Goal: Information Seeking & Learning: Learn about a topic

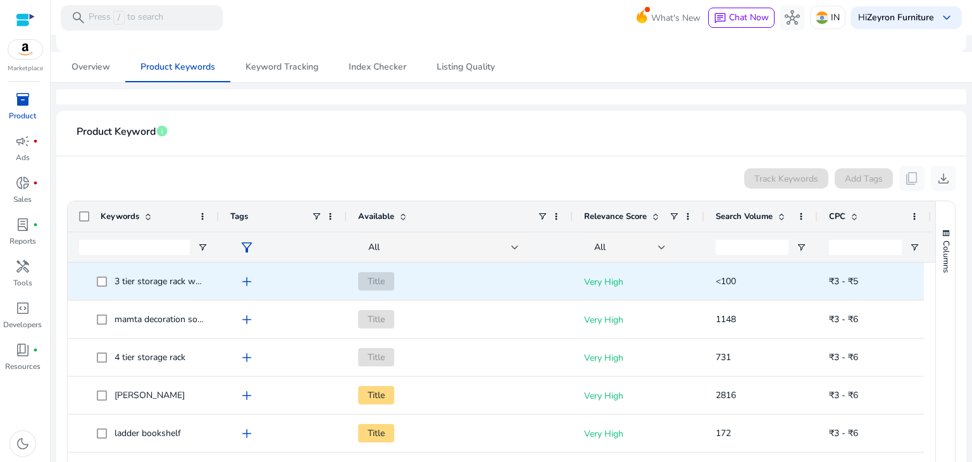
scroll to position [236, 0]
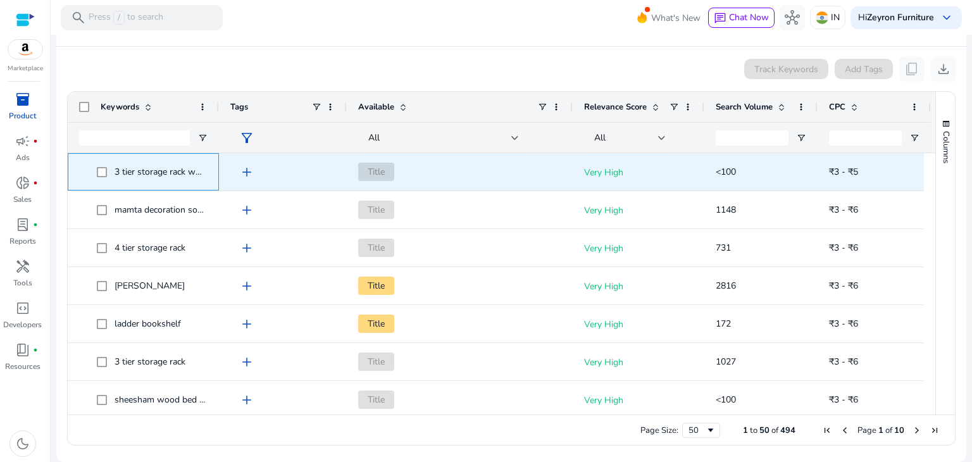
click at [155, 168] on span "3 tier storage rack wood" at bounding box center [163, 172] width 96 height 12
copy span "3 tier storage rack wood"
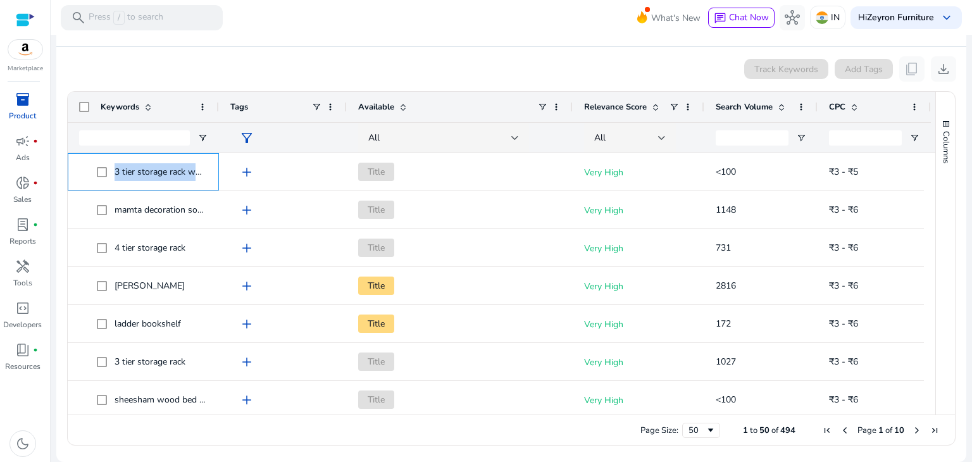
scroll to position [0, 0]
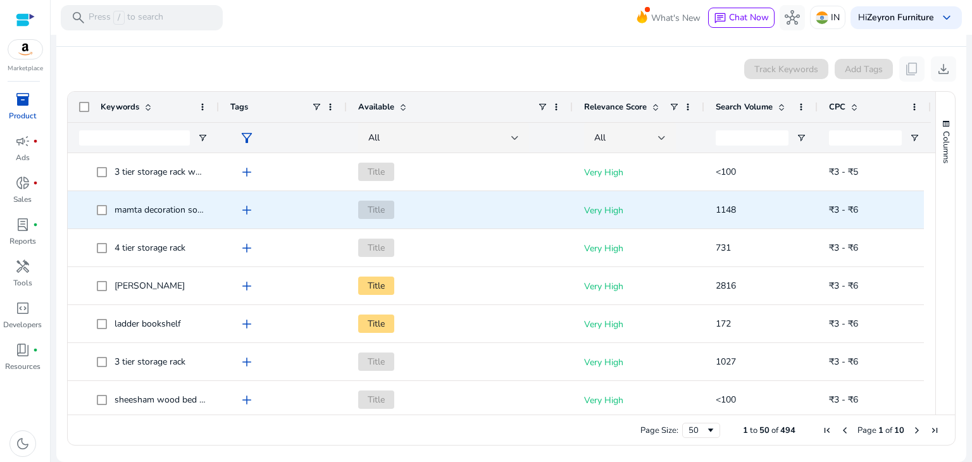
click at [163, 206] on span "mamta decoration solid sheesham wood" at bounding box center [195, 210] width 160 height 12
copy span "mamta decoration solid sheesham wood"
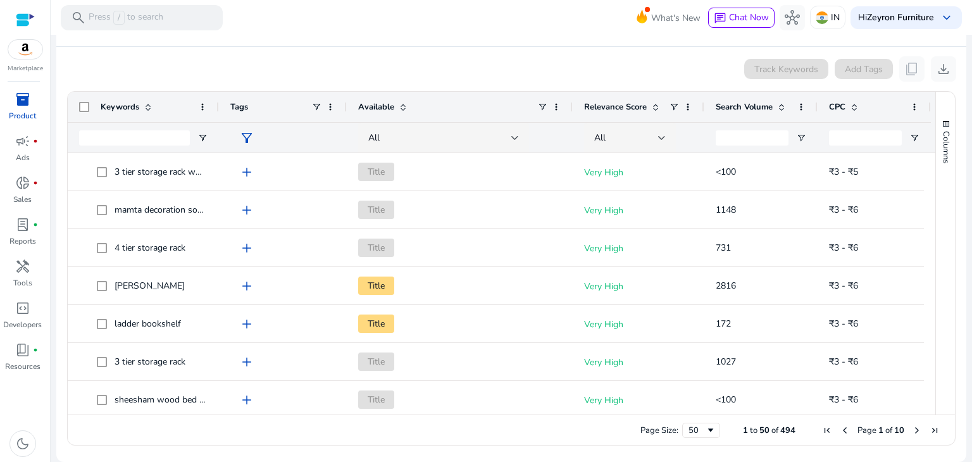
click at [539, 68] on div "Track Keywords Add Tags content_copy download" at bounding box center [511, 68] width 890 height 25
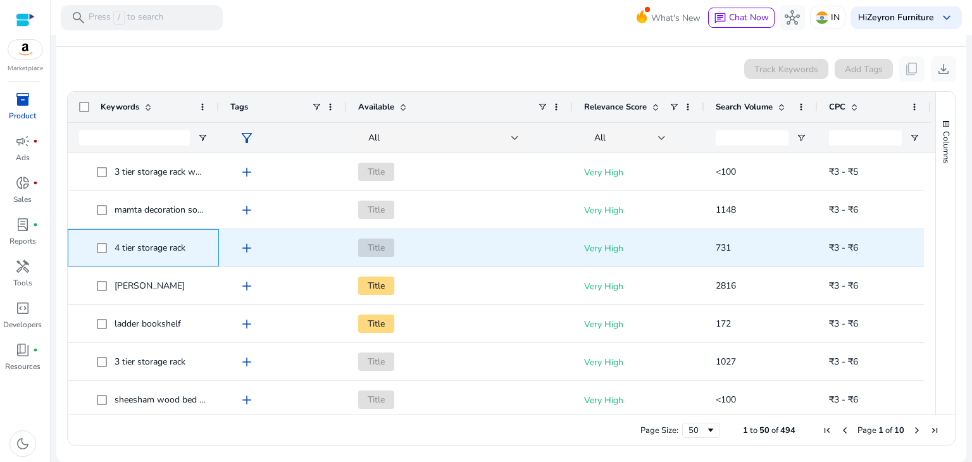
click at [135, 242] on span "4 tier storage rack" at bounding box center [150, 248] width 71 height 12
copy span "4 tier storage rack"
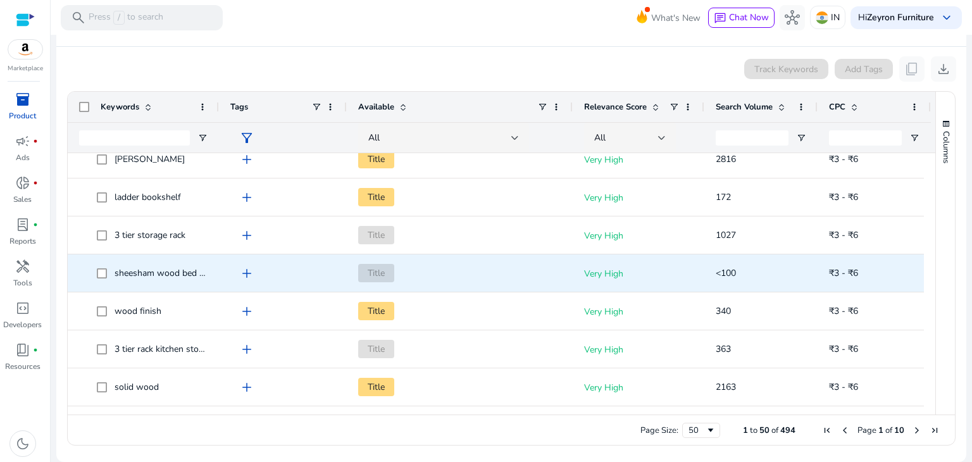
scroll to position [63, 0]
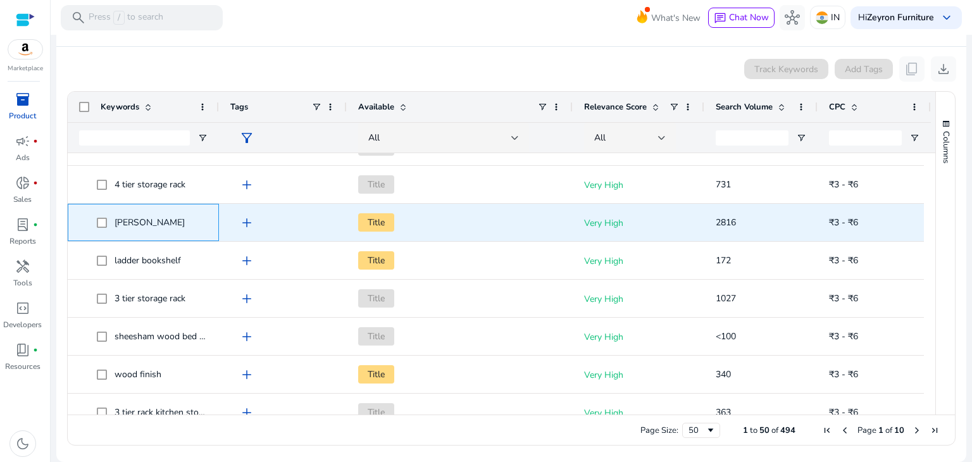
click at [151, 220] on span "[PERSON_NAME]" at bounding box center [150, 222] width 70 height 12
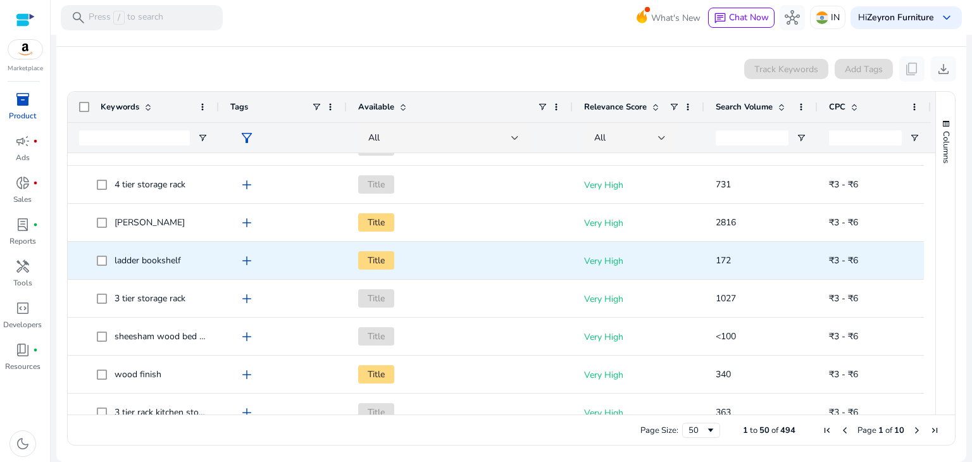
click at [143, 258] on span "ladder bookshelf" at bounding box center [148, 260] width 66 height 12
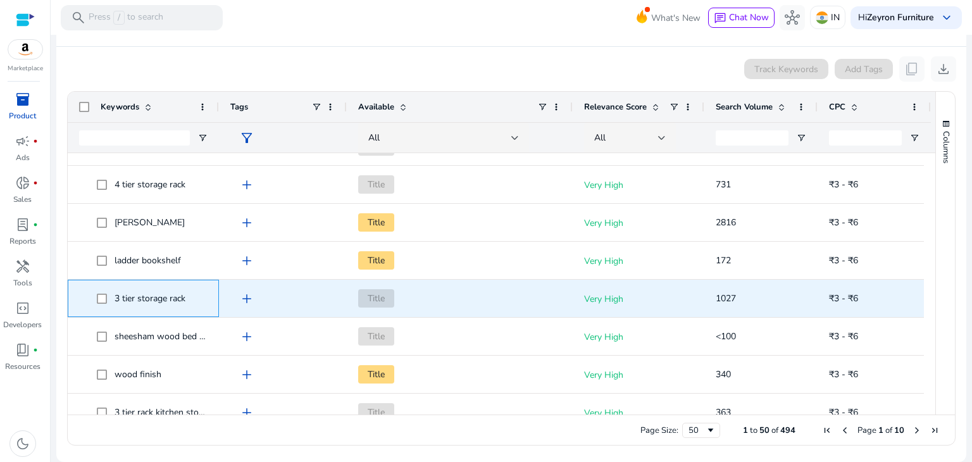
click at [147, 294] on span "3 tier storage rack" at bounding box center [150, 298] width 71 height 12
copy span "3 tier storage rack"
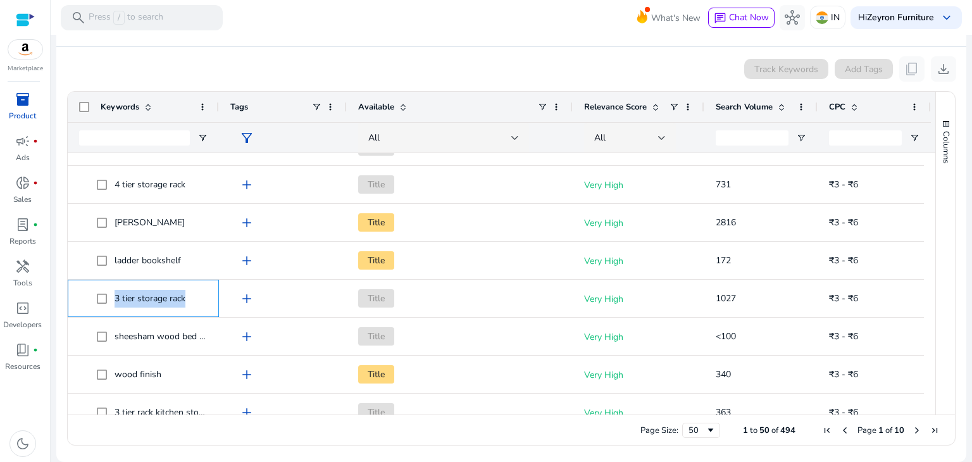
scroll to position [253, 0]
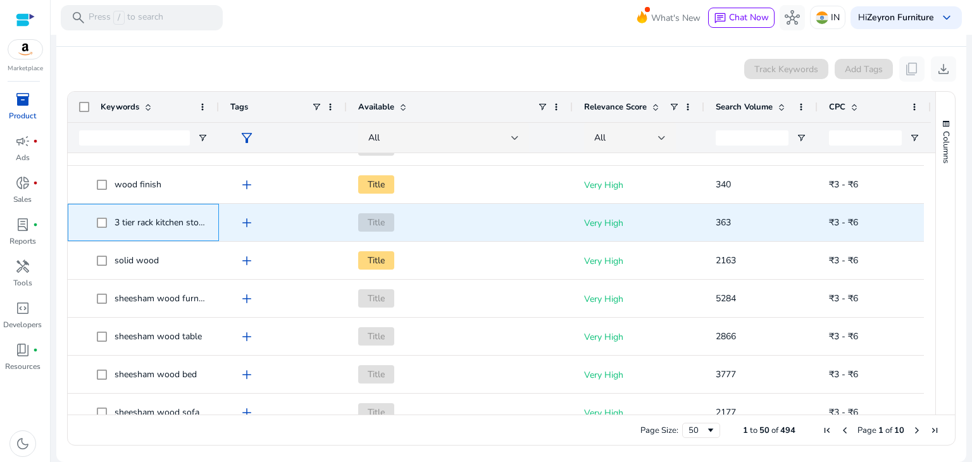
click at [142, 218] on span "3 tier rack kitchen storage" at bounding box center [165, 222] width 101 height 12
copy span "3 tier rack kitchen storage"
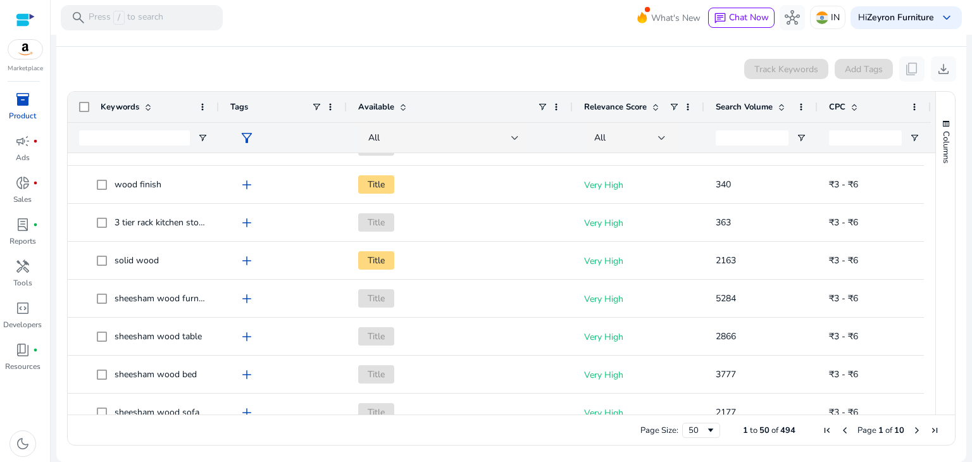
click at [258, 60] on div "Track Keywords Add Tags content_copy download" at bounding box center [511, 68] width 890 height 25
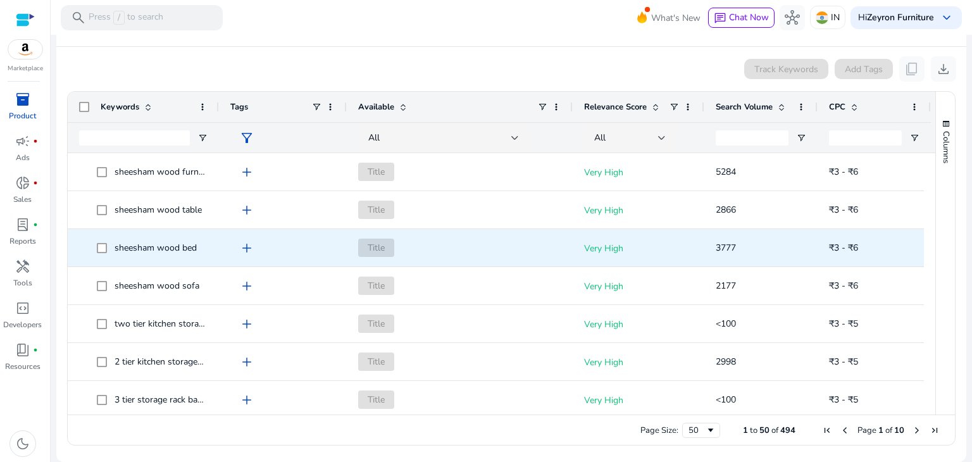
scroll to position [380, 0]
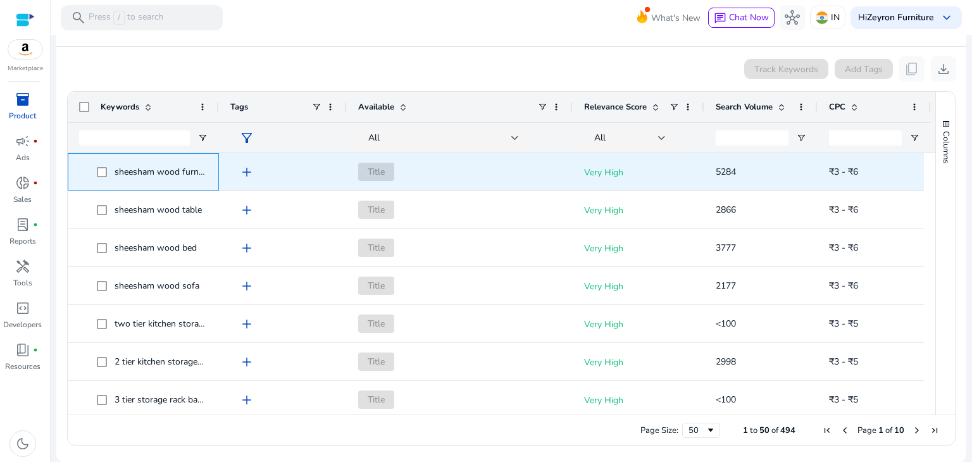
click at [139, 175] on span "sheesham wood furniture" at bounding box center [166, 172] width 102 height 12
copy span "sheesham wood furniture"
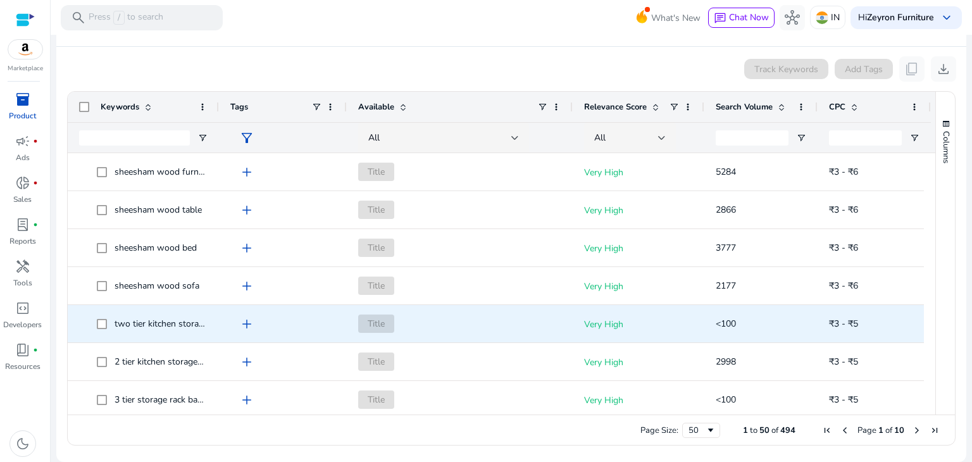
click at [130, 322] on span "two tier kitchen storage rack" at bounding box center [171, 324] width 112 height 12
copy span "two tier kitchen storage rack"
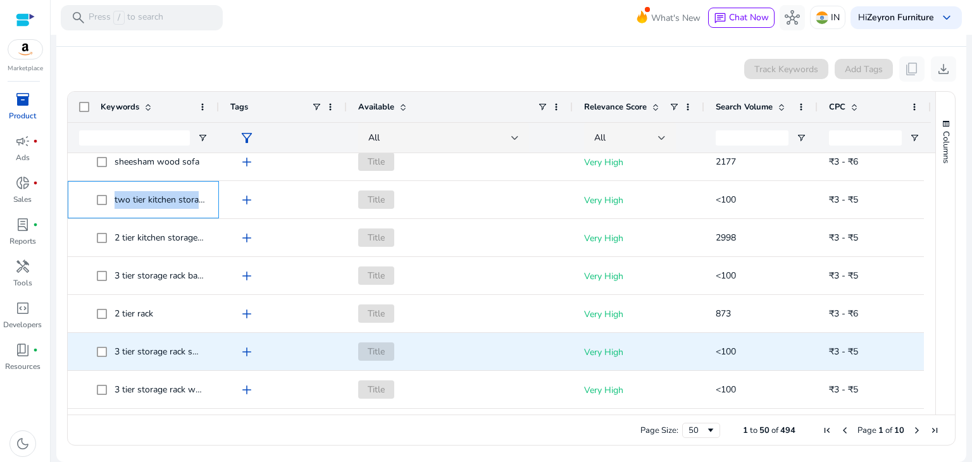
scroll to position [506, 0]
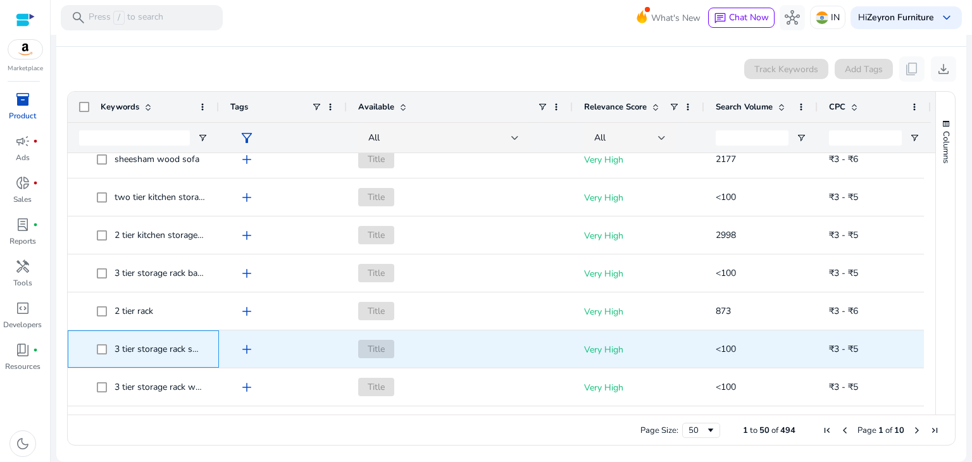
click at [122, 347] on span "3 tier storage rack small" at bounding box center [162, 349] width 95 height 12
copy span "3 tier storage rack small"
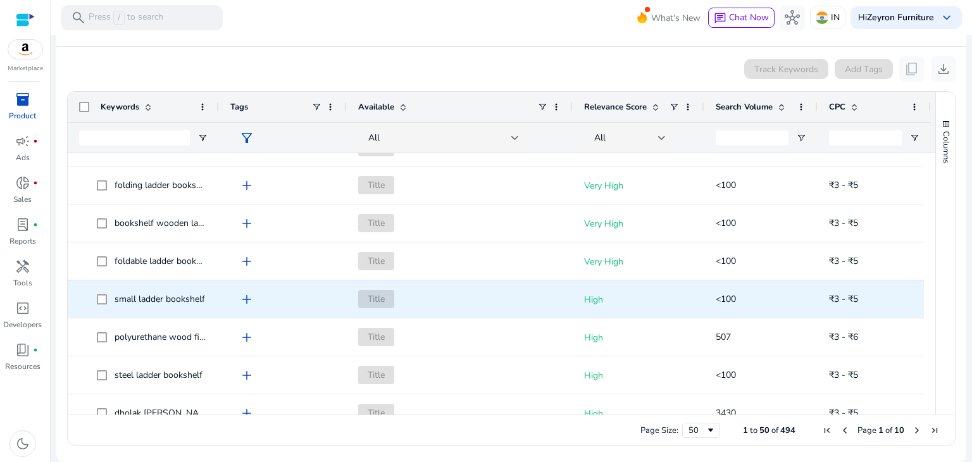
scroll to position [886, 0]
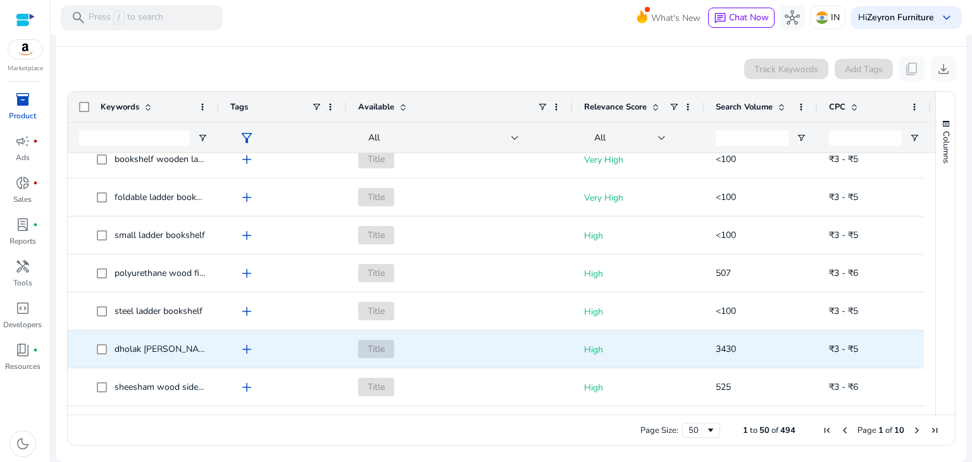
click at [130, 347] on span "dholak [PERSON_NAME]" at bounding box center [164, 349] width 99 height 12
copy span "dholak [PERSON_NAME]"
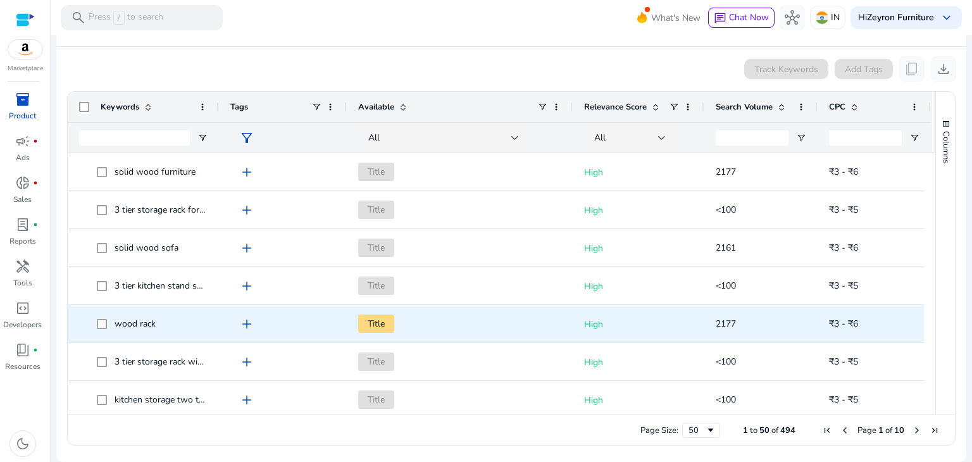
scroll to position [0, 0]
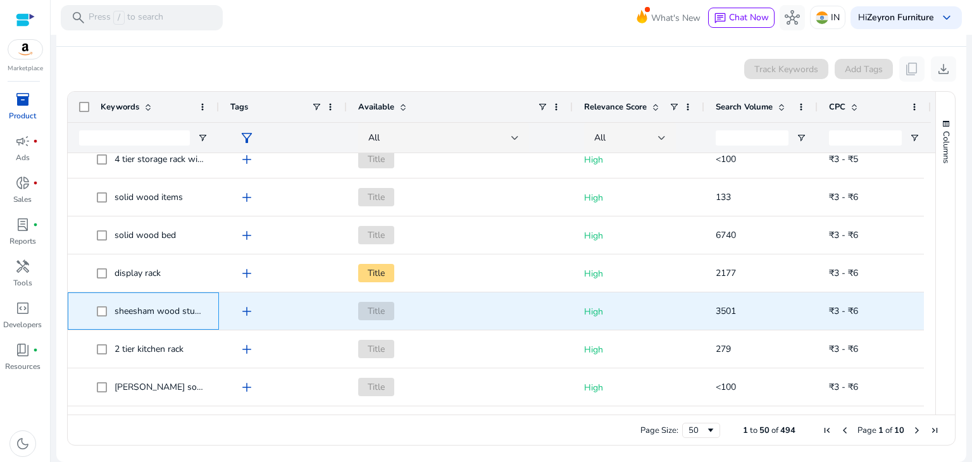
click at [152, 310] on span "sheesham wood study table" at bounding box center [171, 311] width 112 height 12
copy span "sheesham wood study table"
